Goal: Information Seeking & Learning: Check status

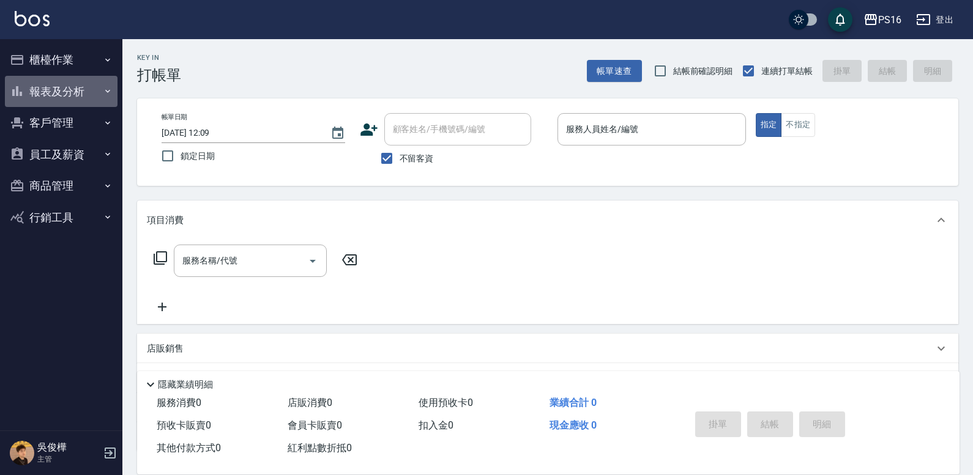
click at [72, 91] on button "報表及分析" at bounding box center [61, 92] width 113 height 32
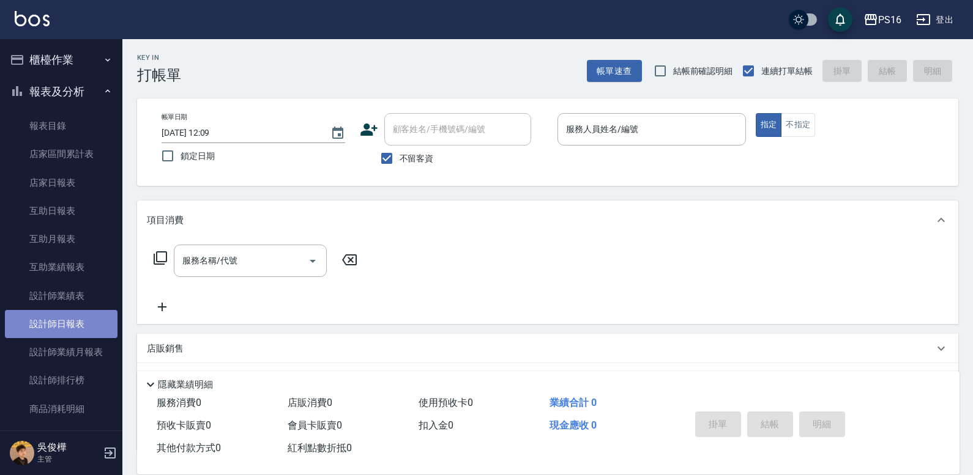
click at [76, 330] on link "設計師日報表" at bounding box center [61, 324] width 113 height 28
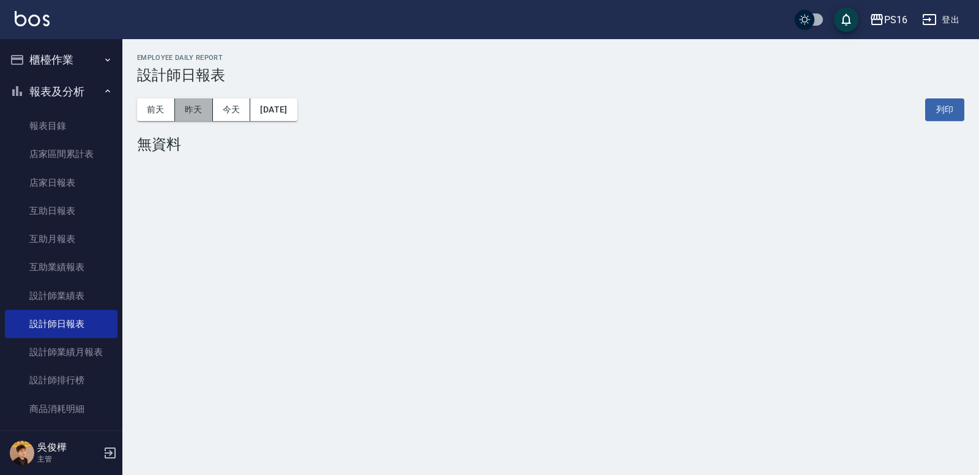
click at [181, 107] on button "昨天" at bounding box center [194, 109] width 38 height 23
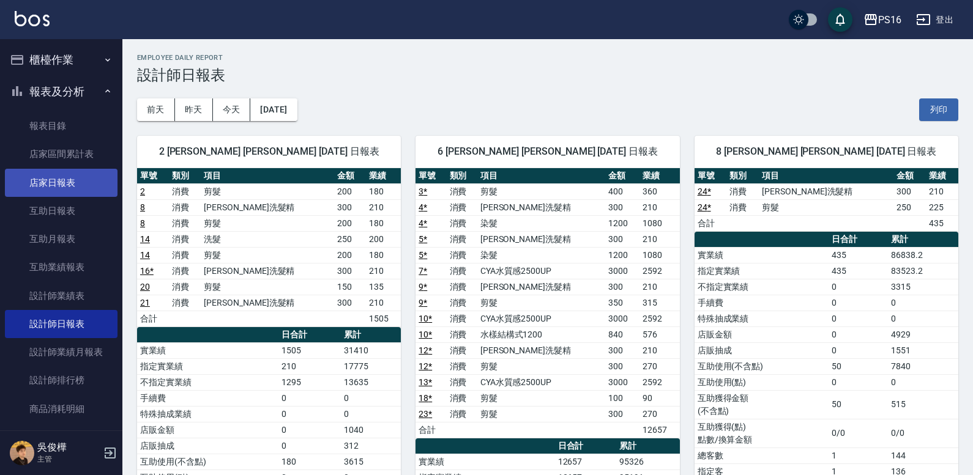
click at [62, 169] on link "店家日報表" at bounding box center [61, 183] width 113 height 28
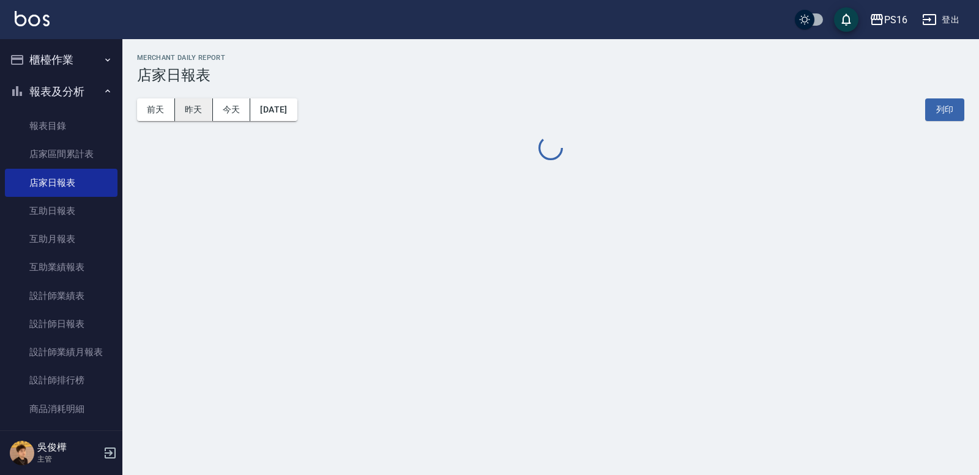
click at [195, 111] on button "昨天" at bounding box center [194, 109] width 38 height 23
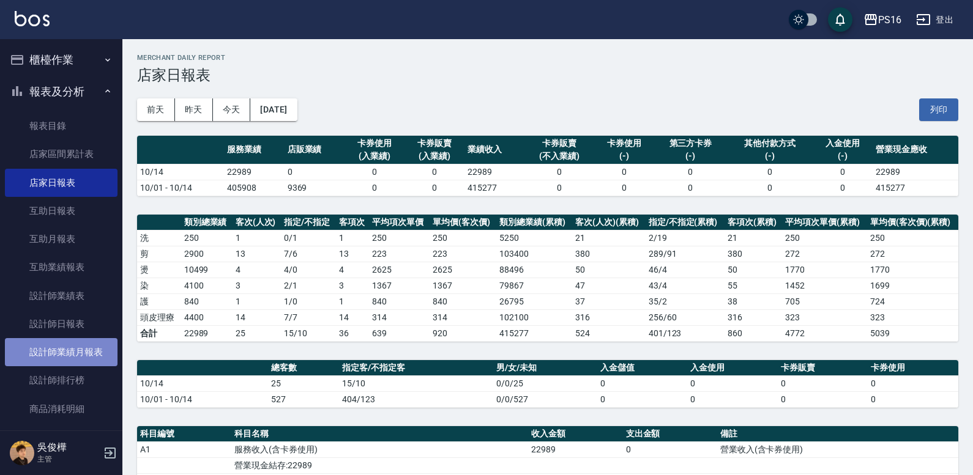
click at [89, 339] on link "設計師業績月報表" at bounding box center [61, 352] width 113 height 28
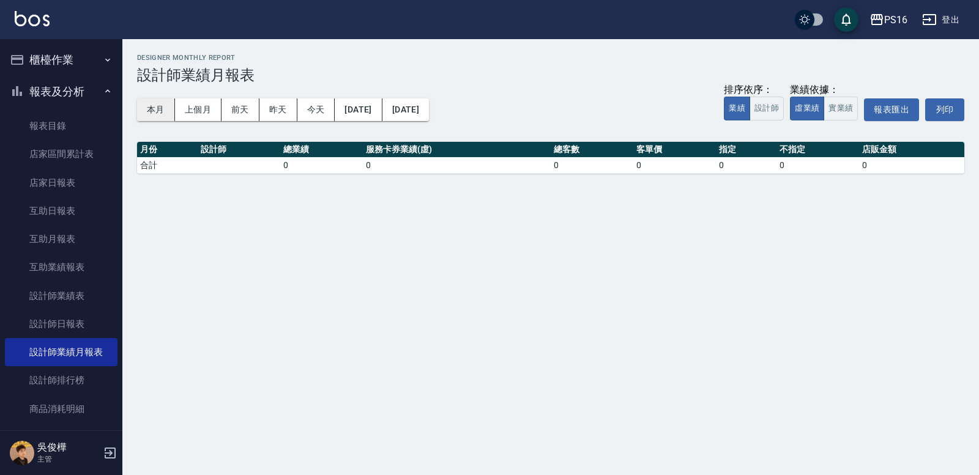
click at [169, 114] on button "本月" at bounding box center [156, 109] width 38 height 23
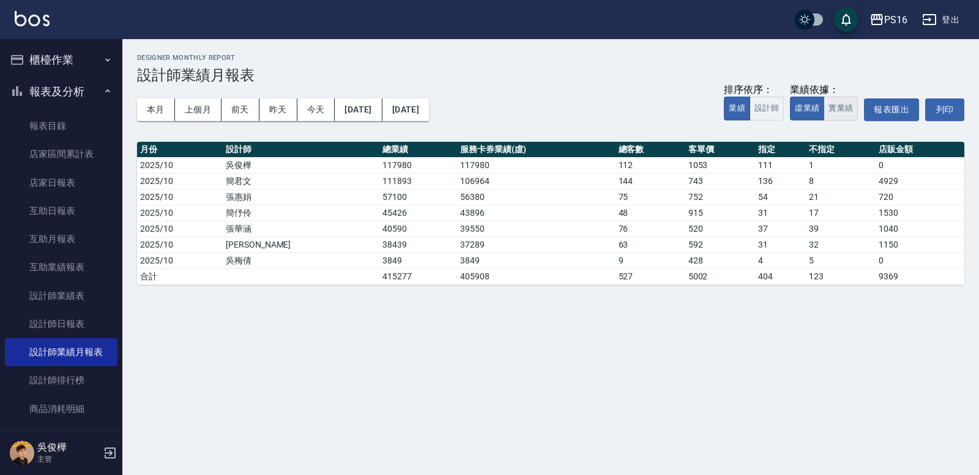
click at [604, 116] on button "實業績" at bounding box center [840, 109] width 34 height 24
click at [604, 111] on button "實業績" at bounding box center [840, 109] width 34 height 24
click at [62, 92] on button "報表及分析" at bounding box center [61, 92] width 113 height 32
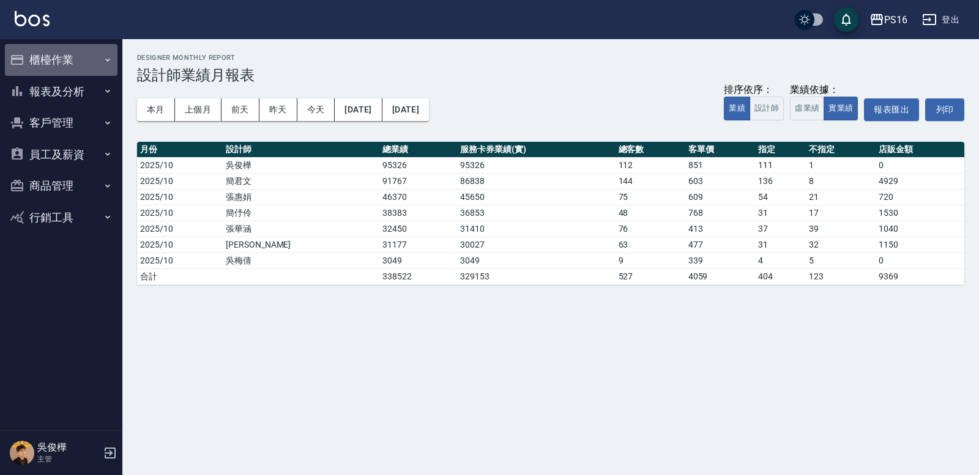
click at [71, 58] on button "櫃檯作業" at bounding box center [61, 60] width 113 height 32
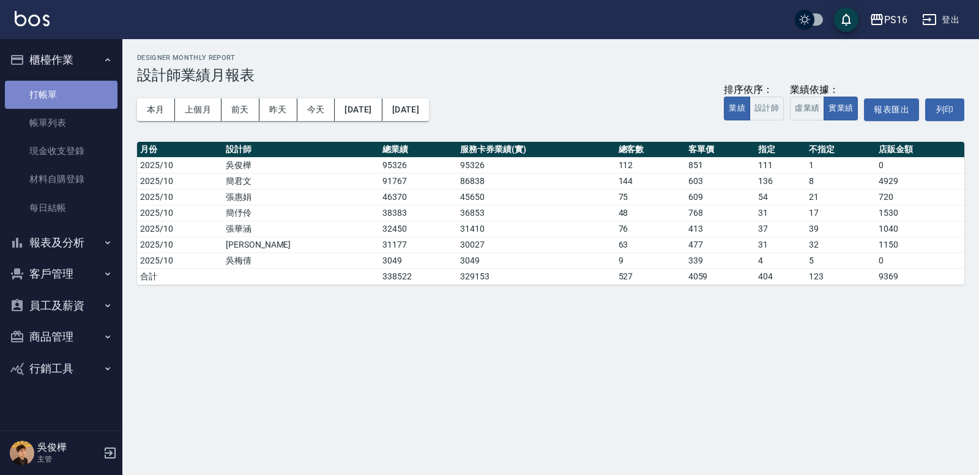
click at [72, 89] on link "打帳單" at bounding box center [61, 95] width 113 height 28
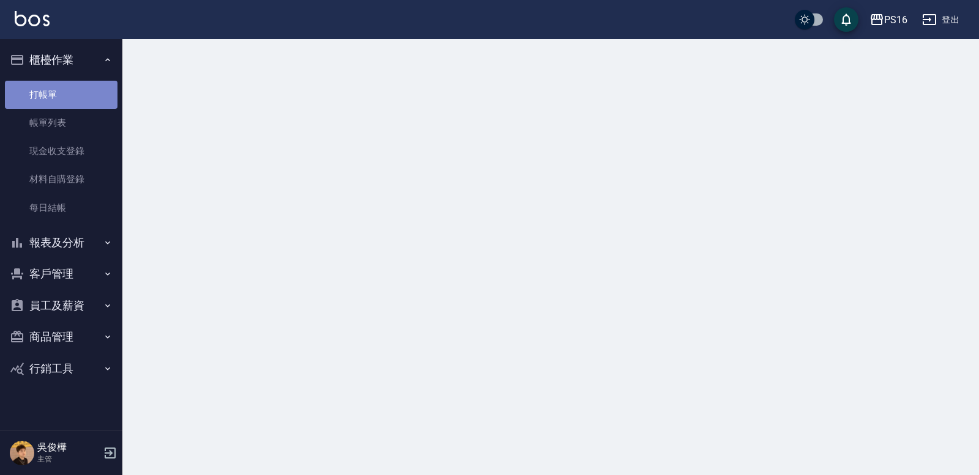
click at [72, 89] on link "打帳單" at bounding box center [61, 95] width 113 height 28
